Goal: Information Seeking & Learning: Learn about a topic

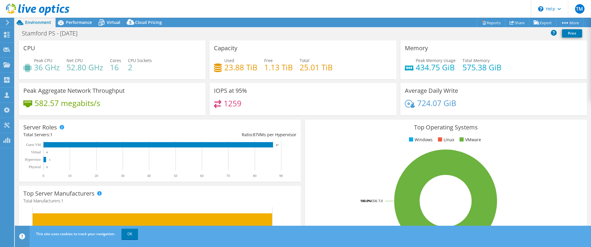
select select "USD"
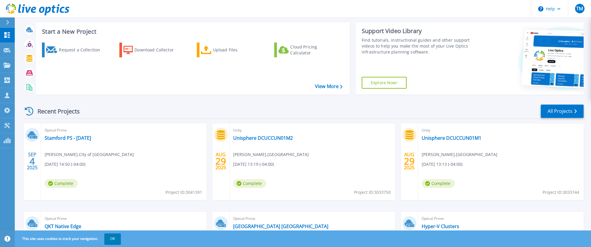
scroll to position [33, 0]
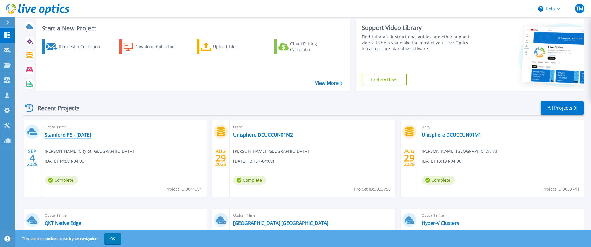
click at [52, 135] on link "Stamford PS - [DATE]" at bounding box center [68, 135] width 46 height 6
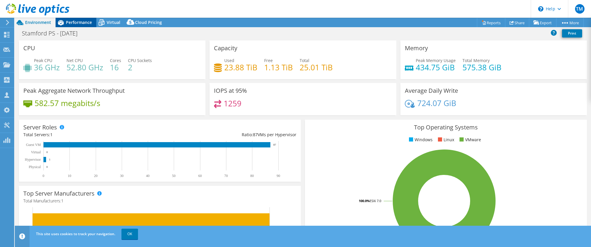
click at [79, 24] on span "Performance" at bounding box center [79, 23] width 26 height 6
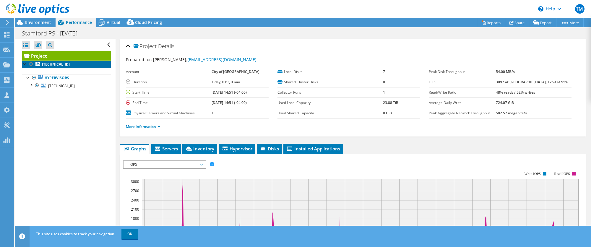
click at [62, 62] on b "[TECHNICAL_ID]" at bounding box center [56, 64] width 28 height 5
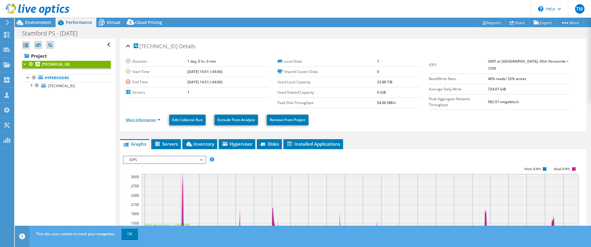
click at [148, 118] on link "More Information" at bounding box center [143, 119] width 35 height 5
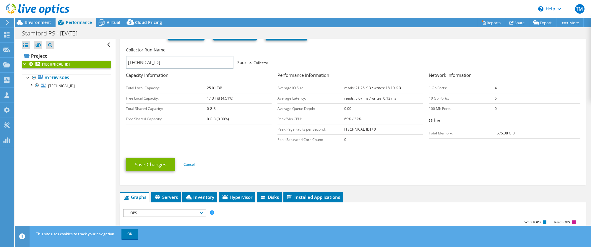
scroll to position [106, 0]
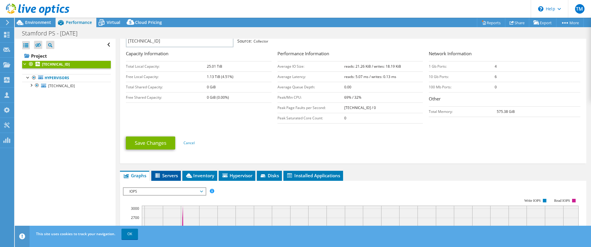
click at [168, 174] on span "Servers" at bounding box center [166, 176] width 24 height 6
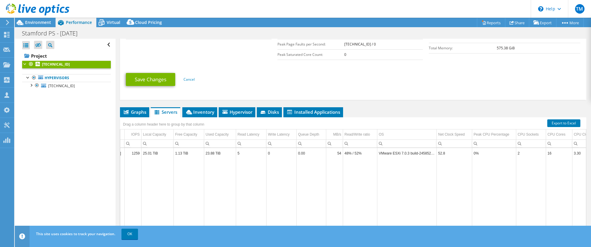
scroll to position [0, 30]
click at [208, 111] on span "Inventory" at bounding box center [199, 112] width 29 height 6
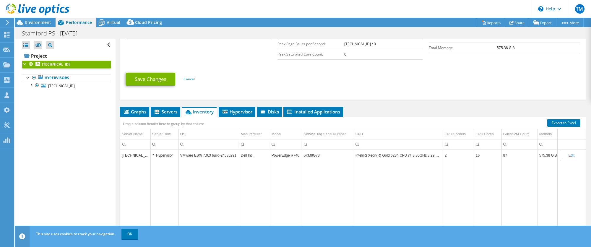
scroll to position [0, 3]
click at [241, 107] on li "Hypervisor" at bounding box center [237, 112] width 37 height 10
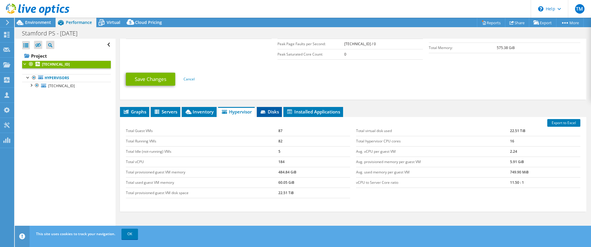
click at [277, 109] on span "Disks" at bounding box center [269, 112] width 19 height 6
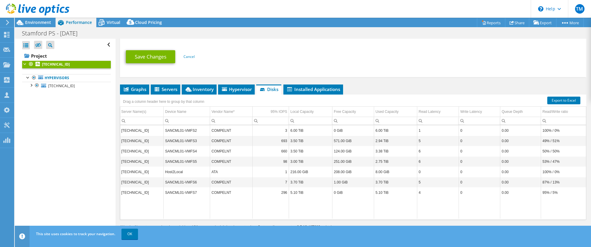
scroll to position [199, 0]
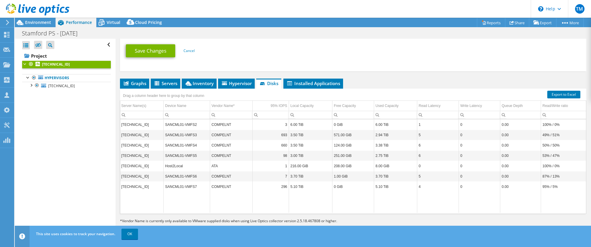
click at [25, 63] on div at bounding box center [25, 64] width 6 height 6
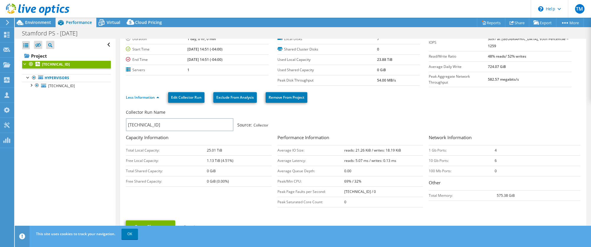
scroll to position [0, 0]
